Goal: Task Accomplishment & Management: Use online tool/utility

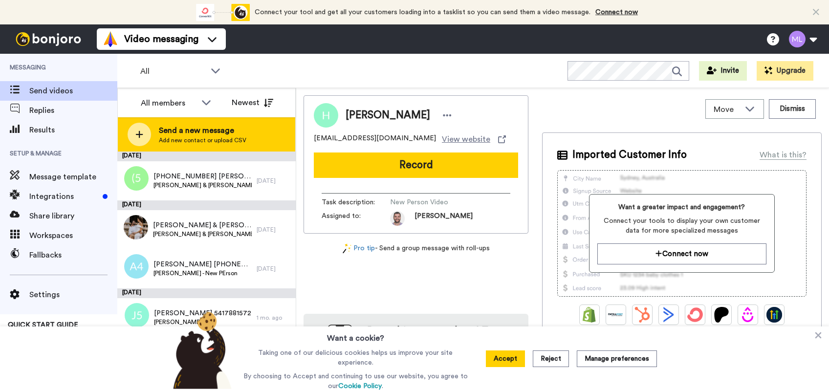
click at [139, 132] on icon at bounding box center [139, 134] width 7 height 7
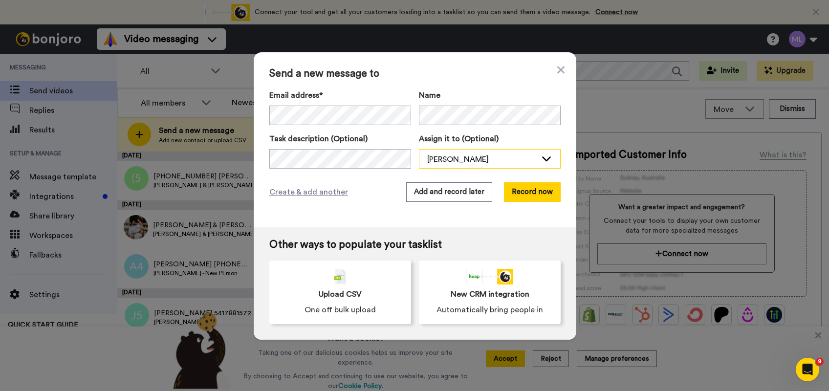
click at [540, 160] on icon at bounding box center [546, 158] width 12 height 10
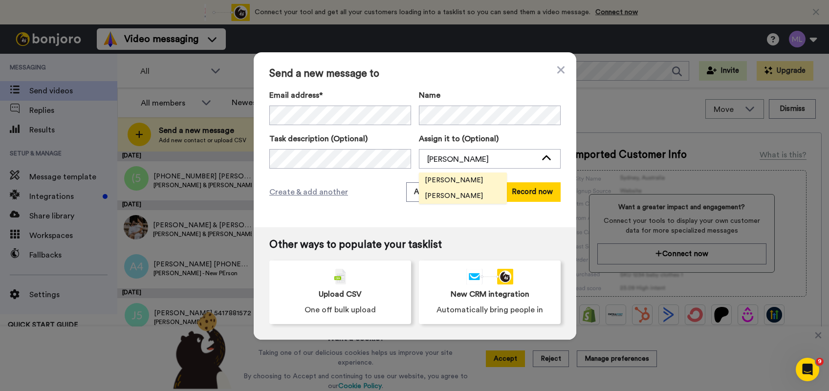
click at [446, 193] on span "[PERSON_NAME]" at bounding box center [454, 196] width 70 height 10
click at [444, 193] on button "Add and record later" at bounding box center [449, 192] width 86 height 20
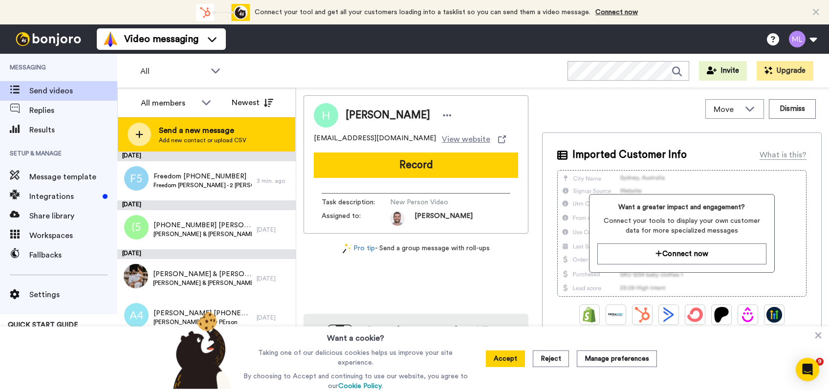
click at [140, 131] on icon at bounding box center [139, 134] width 8 height 9
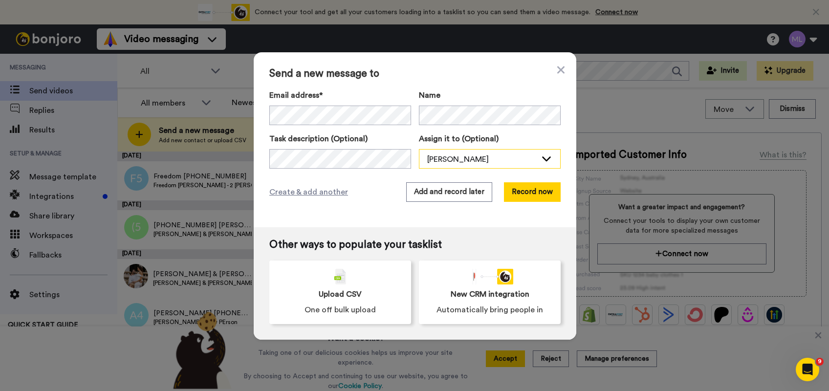
click at [542, 156] on icon at bounding box center [546, 158] width 12 height 10
click at [464, 197] on span "[PERSON_NAME]" at bounding box center [454, 196] width 70 height 10
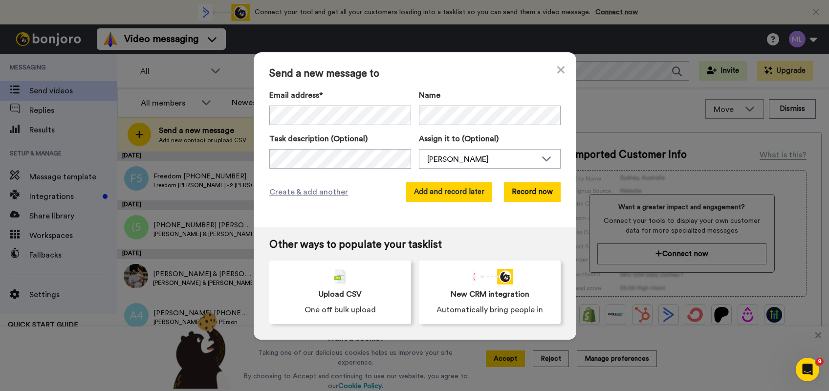
click at [445, 190] on button "Add and record later" at bounding box center [449, 192] width 86 height 20
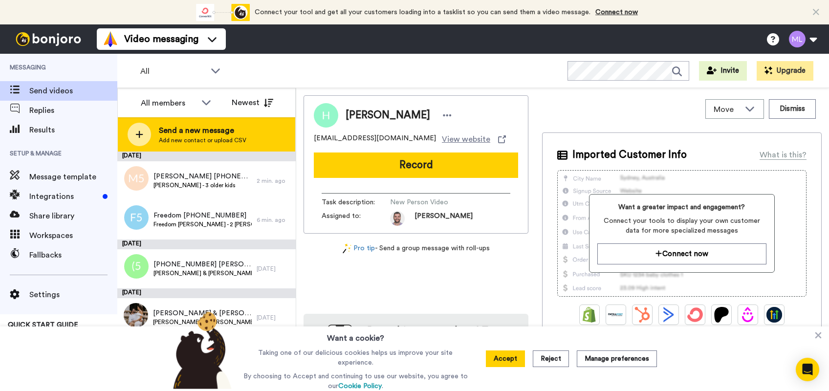
click at [140, 135] on icon at bounding box center [139, 134] width 7 height 7
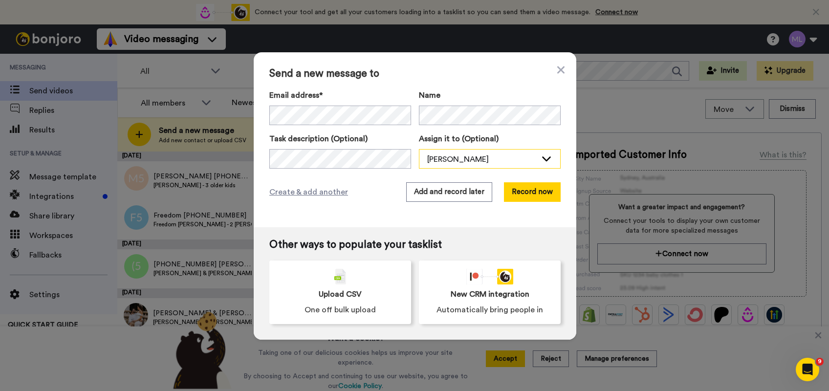
click at [543, 159] on icon at bounding box center [546, 158] width 12 height 10
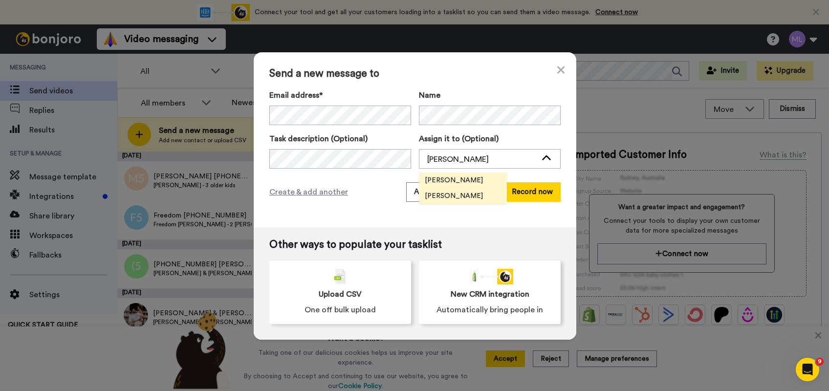
click at [452, 198] on span "[PERSON_NAME]" at bounding box center [454, 196] width 70 height 10
click at [447, 193] on button "Add and record later" at bounding box center [449, 192] width 86 height 20
